Goal: Find specific fact: Find specific page/section

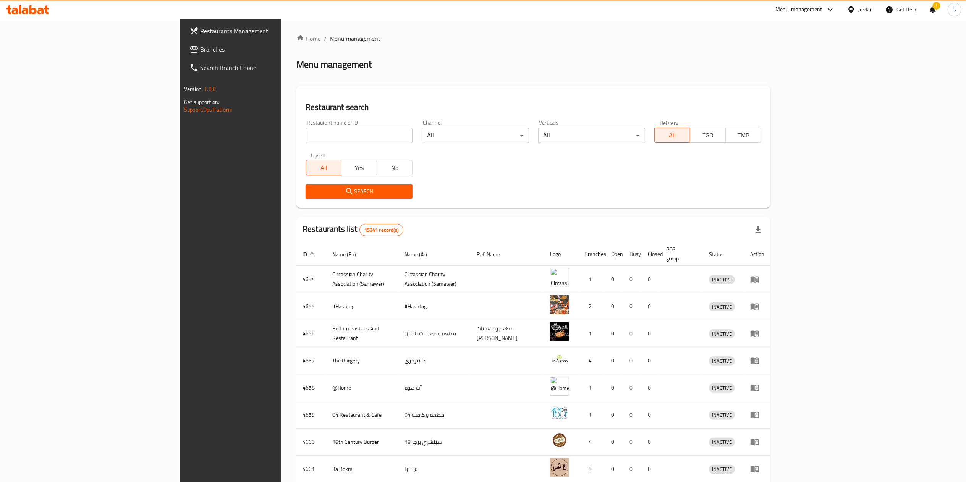
click at [296, 136] on div "Home / Menu management Menu management Restaurant search Restaurant name or ID …" at bounding box center [533, 298] width 474 height 529
click at [305, 136] on input "search" at bounding box center [358, 135] width 107 height 15
click button "Search" at bounding box center [358, 191] width 107 height 14
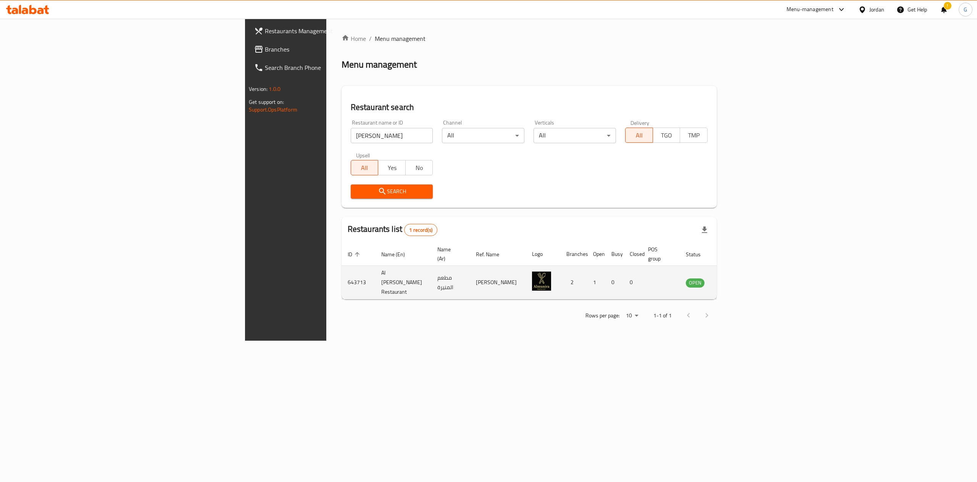
click at [342, 276] on td "643713" at bounding box center [359, 283] width 34 height 34
copy td "643713"
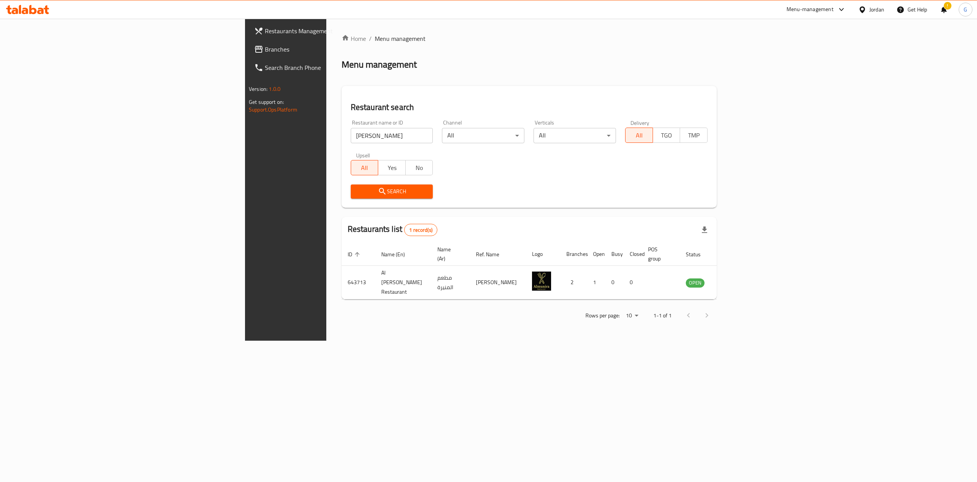
click at [326, 341] on div "Home / Menu management Menu management Restaurant search Restaurant name or ID …" at bounding box center [529, 180] width 406 height 322
click at [351, 139] on input "[PERSON_NAME]" at bounding box center [392, 135] width 82 height 15
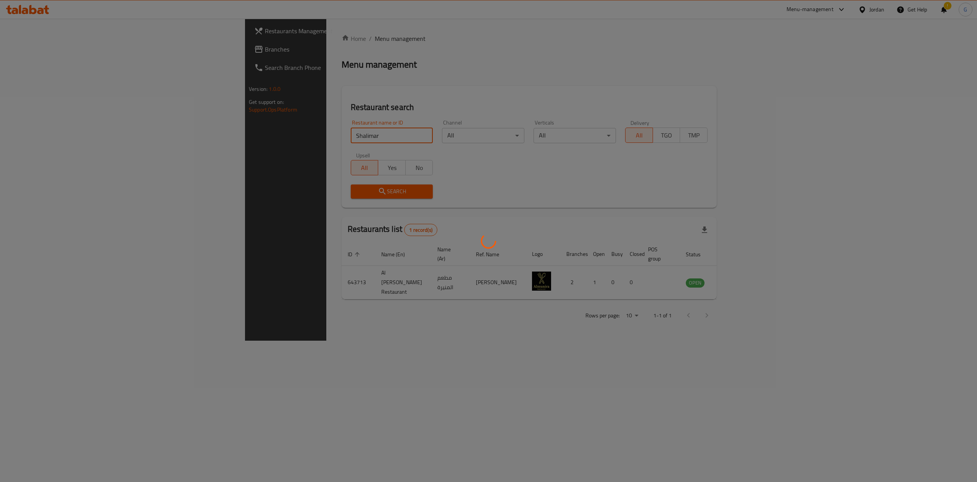
click button "Search" at bounding box center [392, 191] width 82 height 14
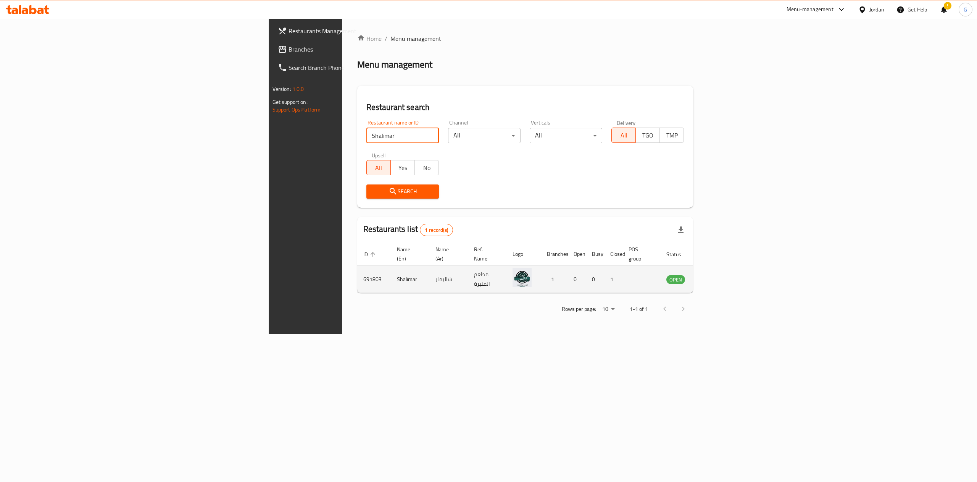
click at [357, 277] on td "691803" at bounding box center [374, 279] width 34 height 27
copy td "691803"
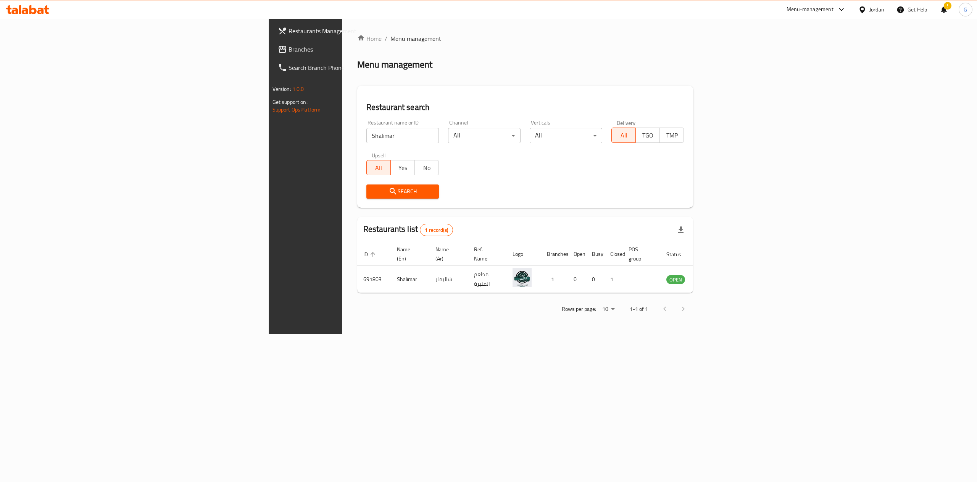
click at [367, 139] on input "Shalimar" at bounding box center [403, 135] width 73 height 15
type input "green apple"
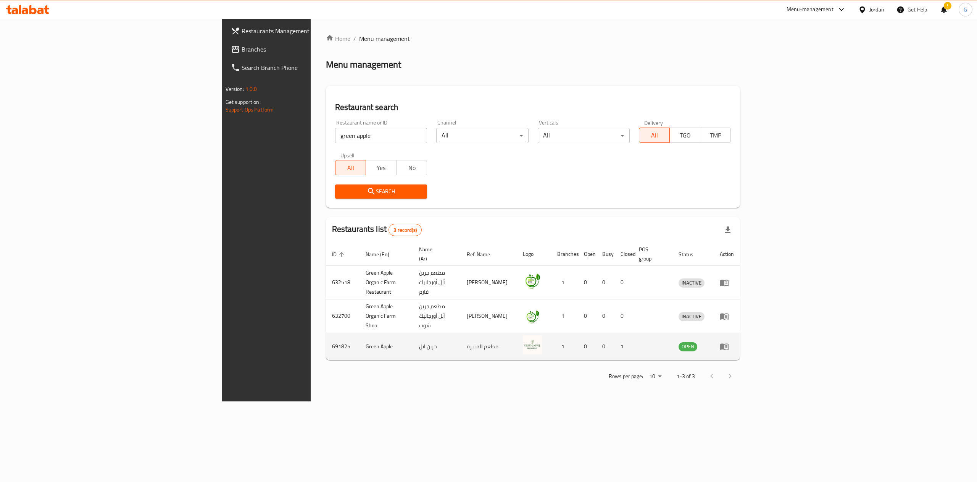
click at [326, 333] on td "691825" at bounding box center [343, 346] width 34 height 27
copy td "691825"
